Goal: Navigation & Orientation: Find specific page/section

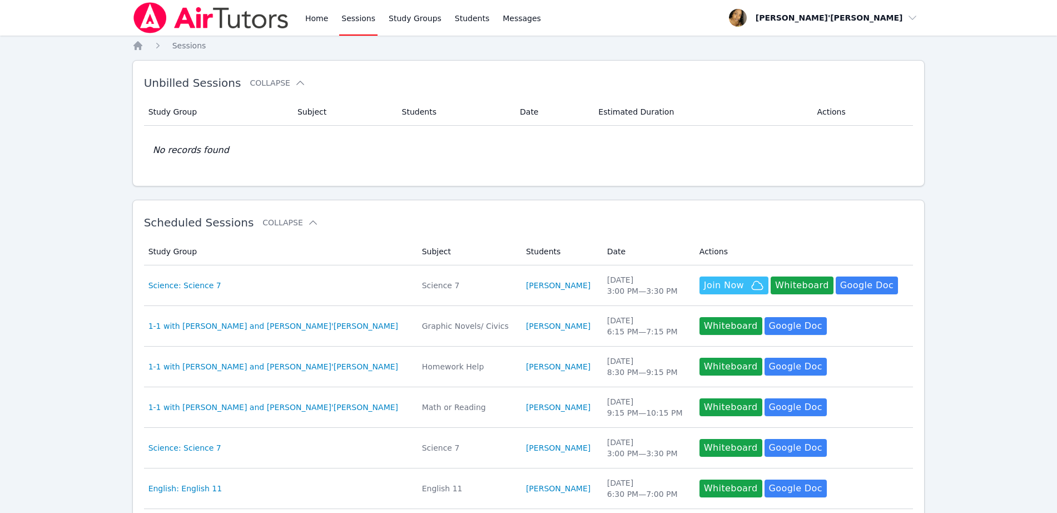
click at [211, 13] on img at bounding box center [210, 17] width 157 height 31
